Goal: Task Accomplishment & Management: Manage account settings

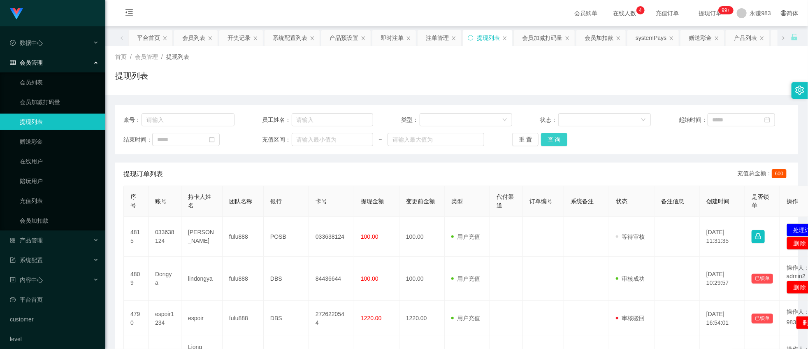
click at [545, 141] on button "查 询" at bounding box center [554, 139] width 26 height 13
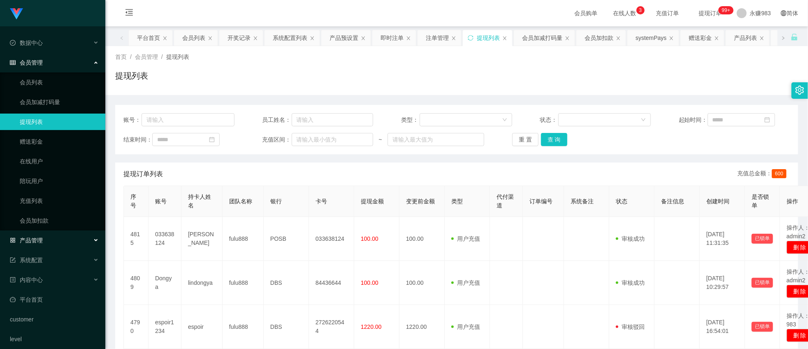
click at [47, 244] on div "产品管理" at bounding box center [52, 240] width 105 height 16
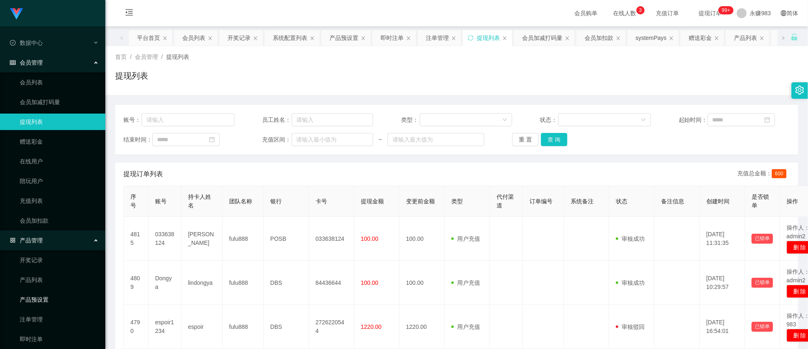
scroll to position [46, 0]
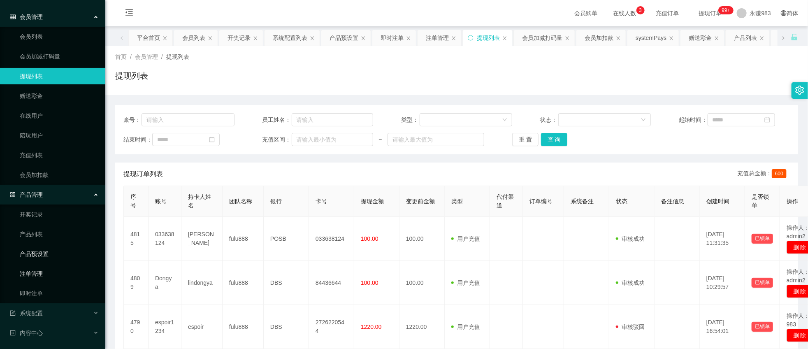
drag, startPoint x: 45, startPoint y: 256, endPoint x: 68, endPoint y: 254, distance: 22.7
click at [44, 256] on link "产品预设置" at bounding box center [59, 254] width 79 height 16
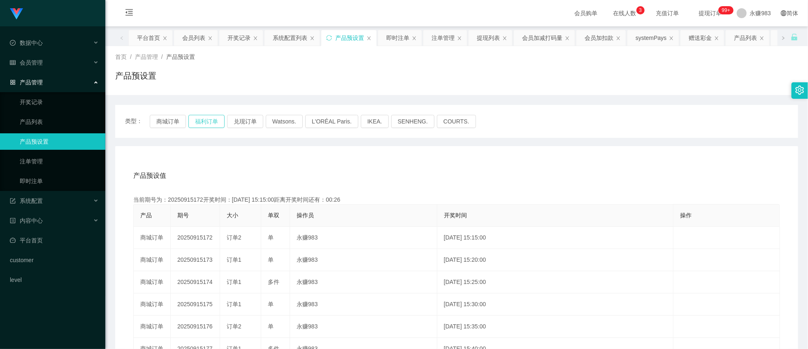
click at [211, 121] on button "福利订单" at bounding box center [206, 121] width 36 height 13
click at [299, 172] on div "产品预设值 添加期号" at bounding box center [456, 175] width 647 height 23
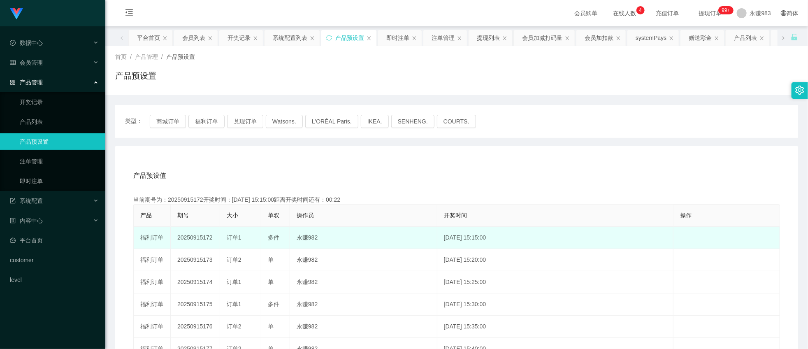
drag, startPoint x: 202, startPoint y: 238, endPoint x: 212, endPoint y: 238, distance: 10.3
click at [212, 238] on td "20250915172" at bounding box center [195, 238] width 49 height 22
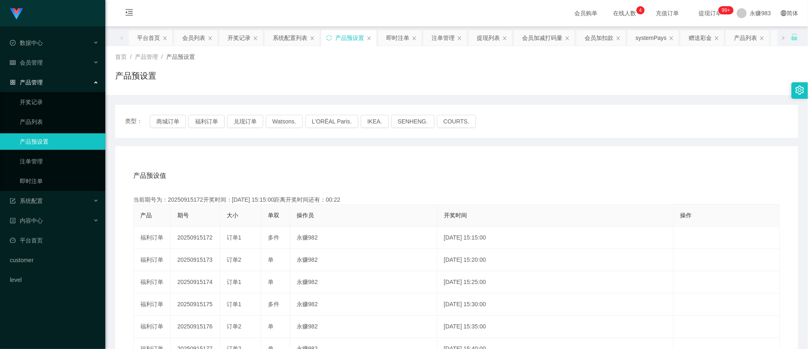
copy td "172"
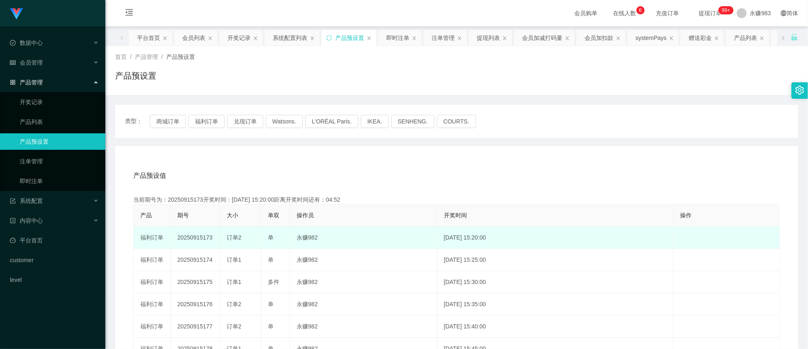
drag, startPoint x: 244, startPoint y: 237, endPoint x: 227, endPoint y: 232, distance: 16.9
click at [227, 235] on div "订单2" at bounding box center [241, 237] width 28 height 9
copy span "订单2"
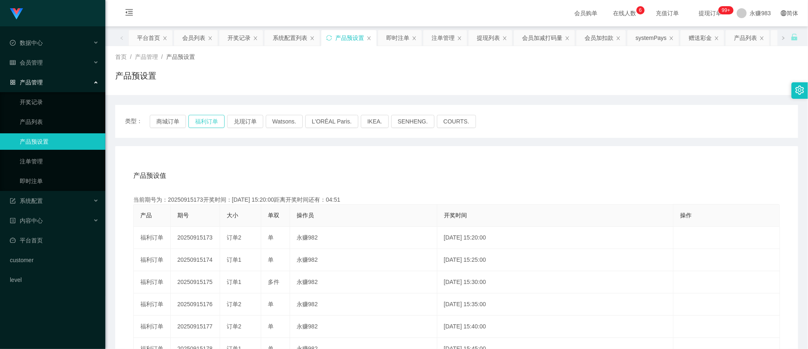
click at [202, 121] on button "福利订单" at bounding box center [206, 121] width 36 height 13
click at [40, 160] on link "注单管理" at bounding box center [59, 161] width 79 height 16
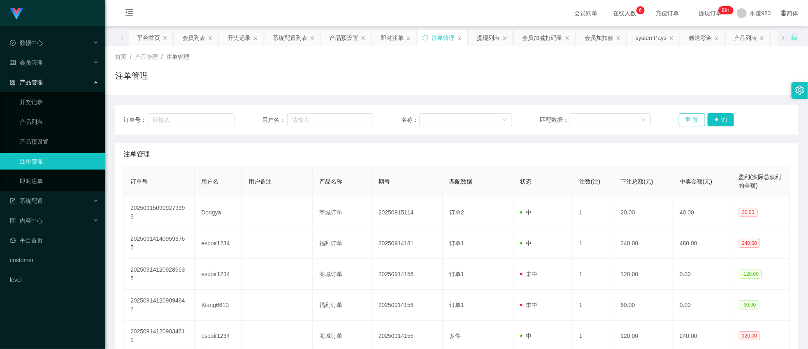
click at [690, 114] on button "重 置" at bounding box center [692, 119] width 26 height 13
click at [55, 181] on link "即时注单" at bounding box center [59, 181] width 79 height 16
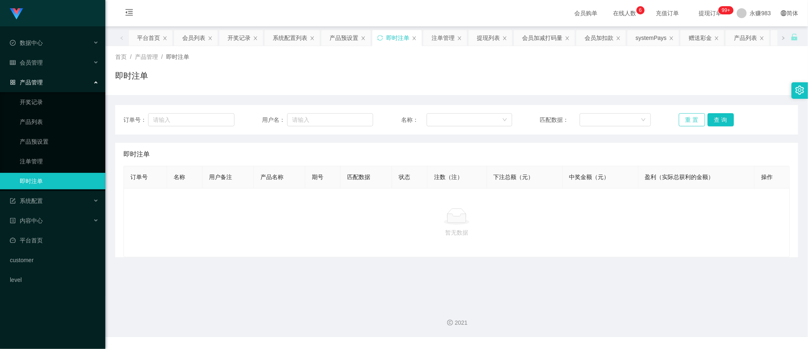
click at [683, 118] on button "重 置" at bounding box center [692, 119] width 26 height 13
drag, startPoint x: 442, startPoint y: 230, endPoint x: 394, endPoint y: 218, distance: 49.1
click at [437, 230] on p "暂无数据" at bounding box center [456, 232] width 652 height 9
click at [37, 156] on link "注单管理" at bounding box center [59, 161] width 79 height 16
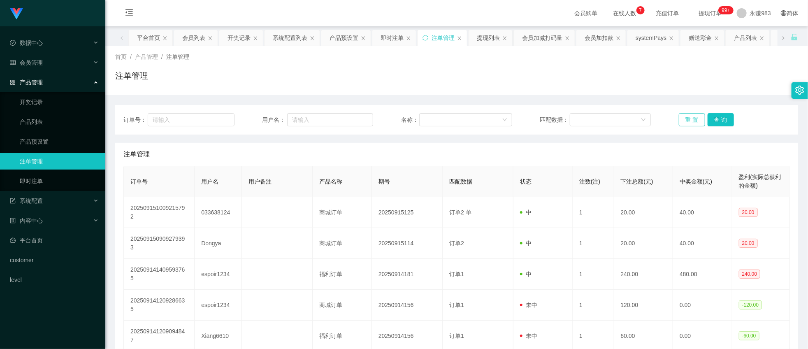
click at [685, 121] on button "重 置" at bounding box center [692, 119] width 26 height 13
click at [35, 65] on span "会员管理" at bounding box center [26, 62] width 33 height 7
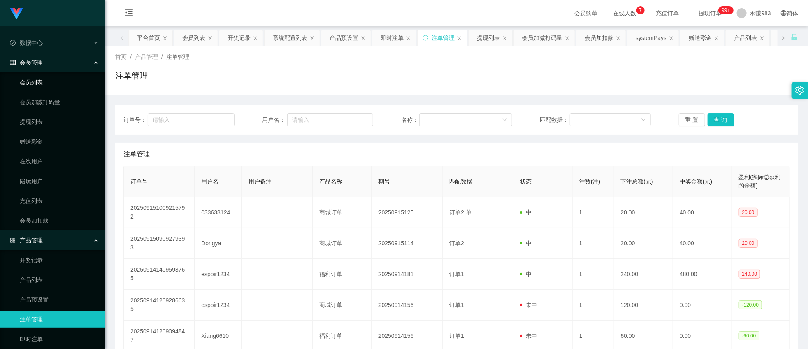
click at [34, 81] on link "会员列表" at bounding box center [59, 82] width 79 height 16
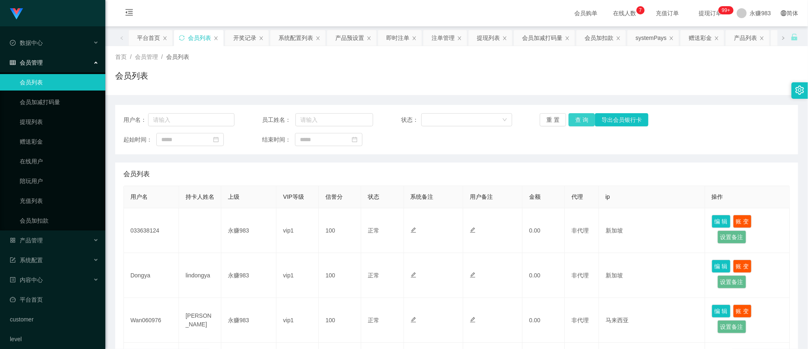
click at [578, 121] on button "查 询" at bounding box center [581, 119] width 26 height 13
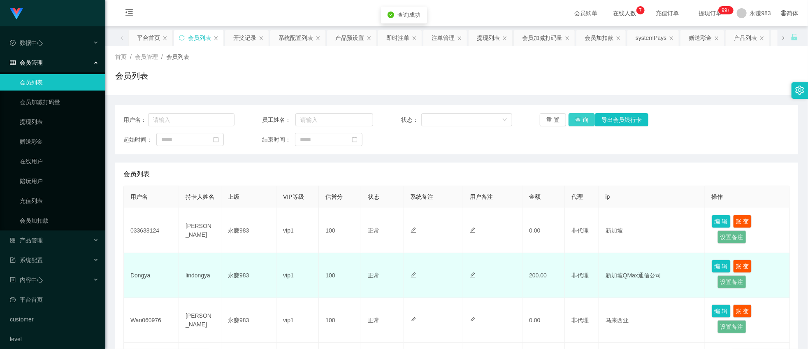
scroll to position [91, 0]
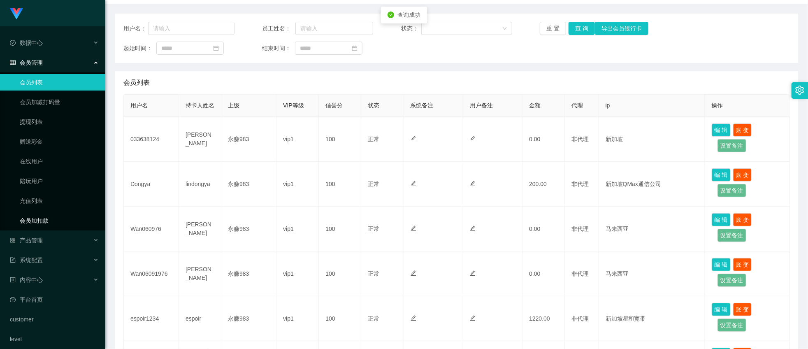
click at [38, 218] on link "会员加扣款" at bounding box center [59, 220] width 79 height 16
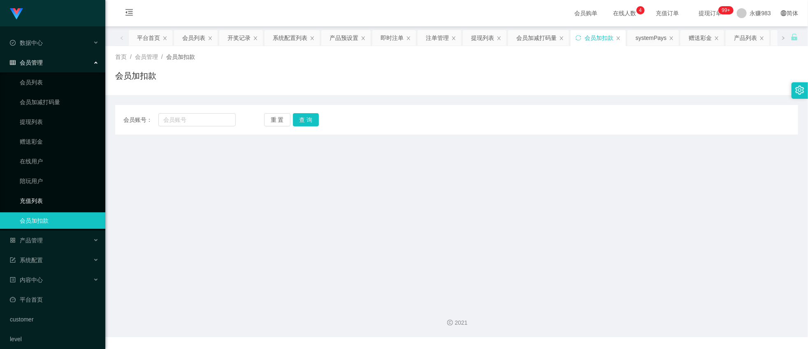
click at [46, 195] on link "充值列表" at bounding box center [59, 200] width 79 height 16
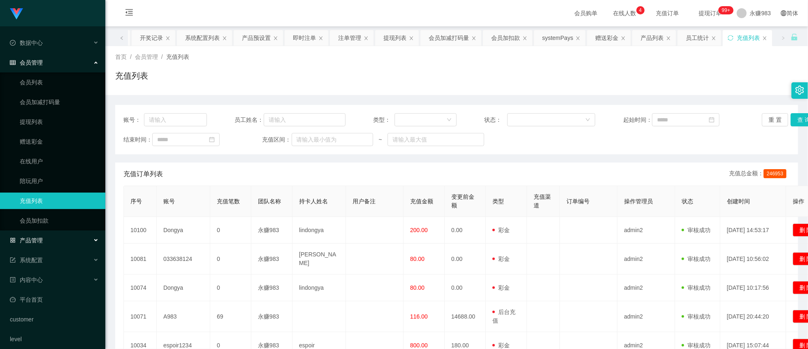
click at [48, 238] on div "产品管理" at bounding box center [52, 240] width 105 height 16
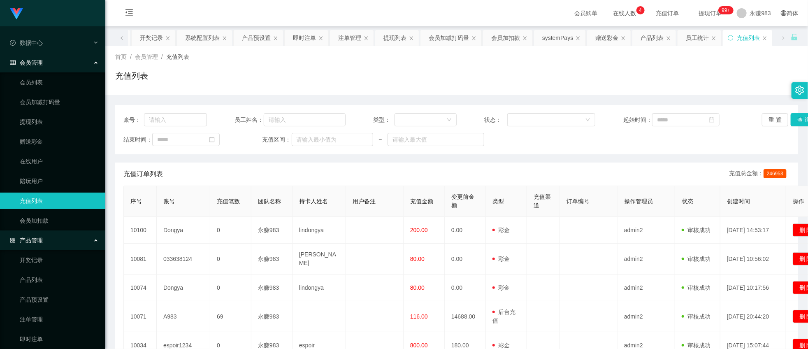
scroll to position [46, 0]
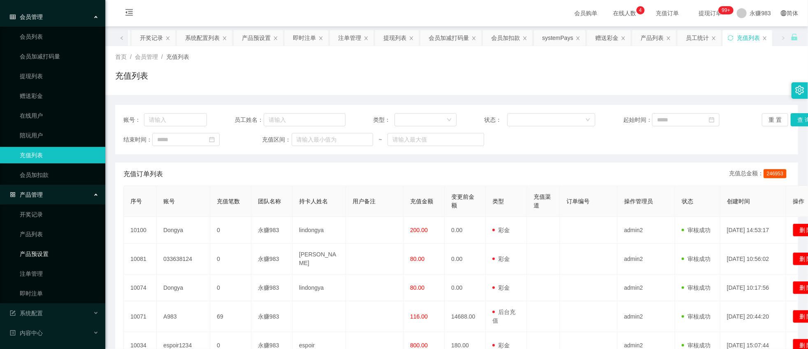
click at [38, 253] on link "产品预设置" at bounding box center [59, 254] width 79 height 16
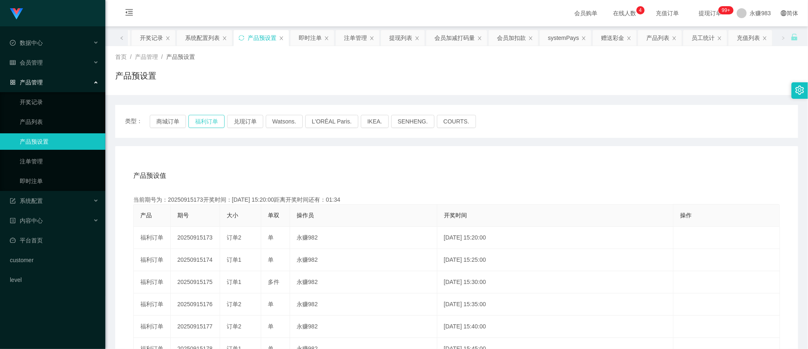
click at [210, 124] on button "福利订单" at bounding box center [206, 121] width 36 height 13
click at [178, 121] on button "商城订单" at bounding box center [168, 121] width 36 height 13
click at [207, 122] on button "福利订单" at bounding box center [206, 121] width 36 height 13
click at [276, 174] on div "产品预设值 添加期号" at bounding box center [456, 175] width 647 height 23
click at [39, 156] on link "注单管理" at bounding box center [59, 161] width 79 height 16
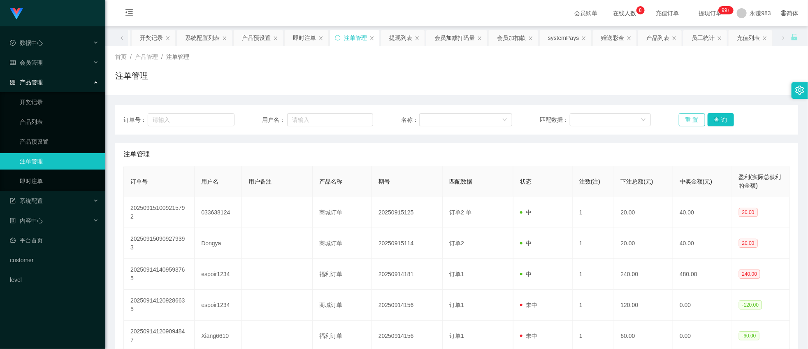
click at [692, 118] on button "重 置" at bounding box center [692, 119] width 26 height 13
click at [28, 181] on link "即时注单" at bounding box center [59, 181] width 79 height 16
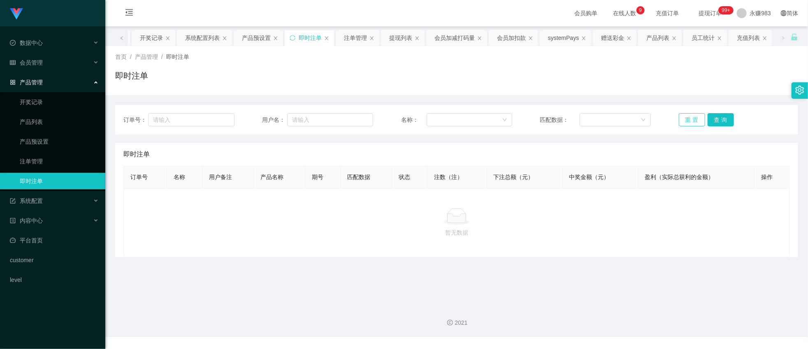
click at [686, 121] on button "重 置" at bounding box center [692, 119] width 26 height 13
click at [679, 116] on button "重 置" at bounding box center [692, 119] width 26 height 13
